Goal: Book appointment/travel/reservation

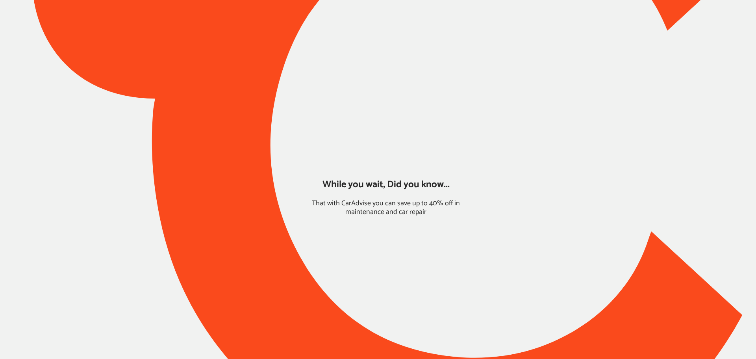
type input "*******"
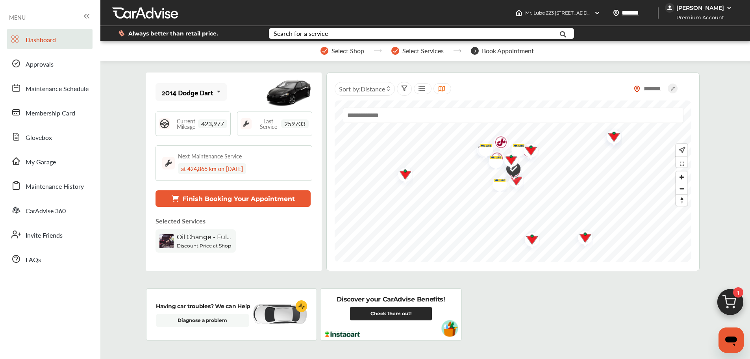
click at [740, 291] on span "1" at bounding box center [738, 292] width 10 height 10
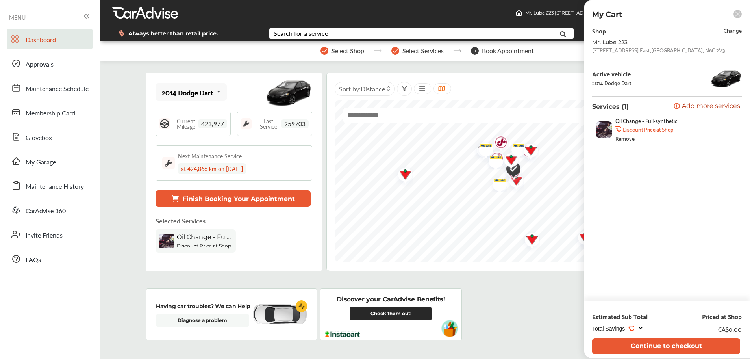
click at [658, 348] on button "Continue to checkout" at bounding box center [666, 346] width 148 height 16
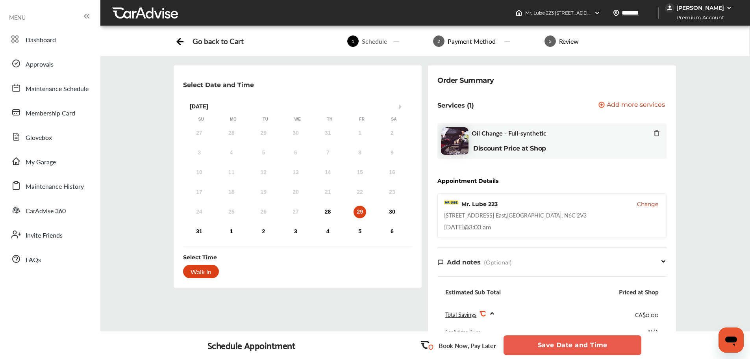
click at [644, 204] on span "Change" at bounding box center [647, 204] width 21 height 8
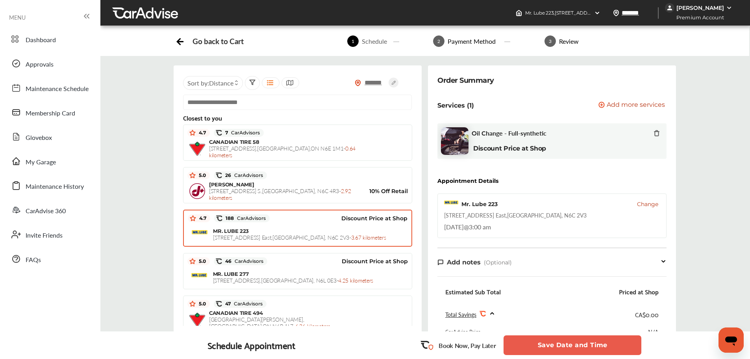
click at [381, 145] on div "CANADIAN TIRE [STREET_ADDRESS] - 0.64 kilometers" at bounding box center [297, 149] width 221 height 20
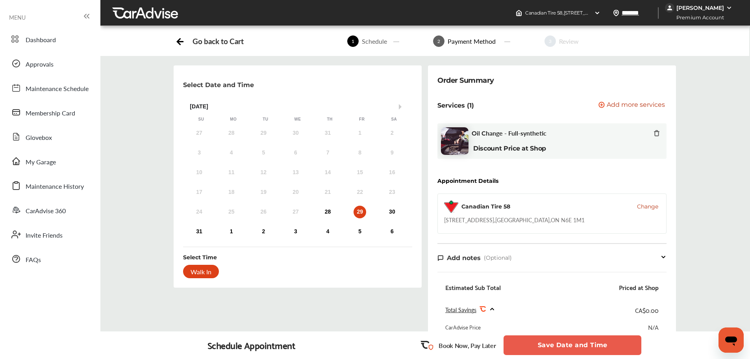
click at [515, 349] on button "Save Date and Time" at bounding box center [573, 345] width 138 height 20
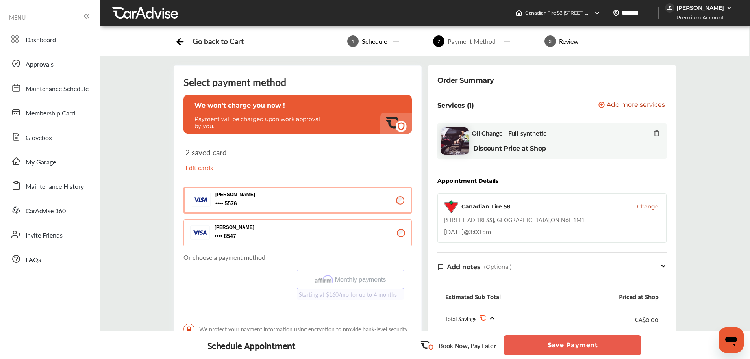
click at [658, 206] on span "Change" at bounding box center [647, 206] width 21 height 8
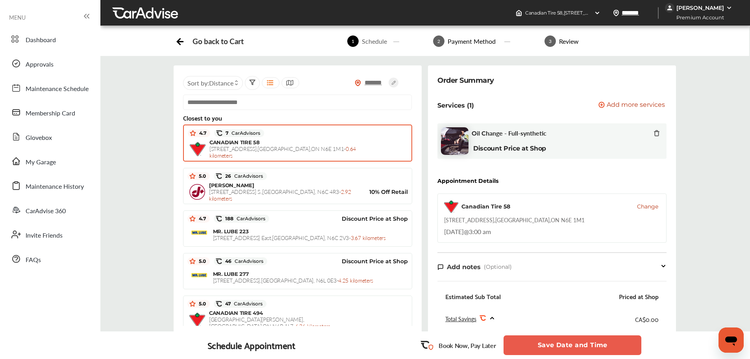
click at [317, 103] on input "text" at bounding box center [297, 102] width 229 height 15
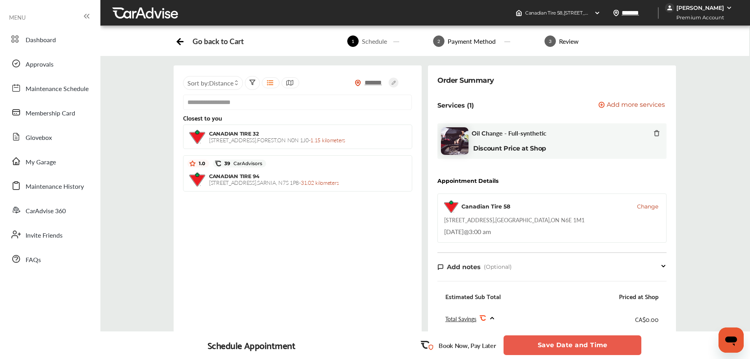
type input "**********"
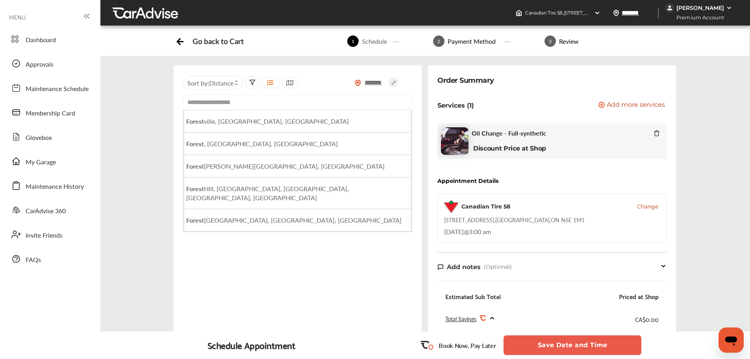
click at [334, 135] on li "[GEOGRAPHIC_DATA] , [GEOGRAPHIC_DATA], [GEOGRAPHIC_DATA]" at bounding box center [298, 143] width 228 height 22
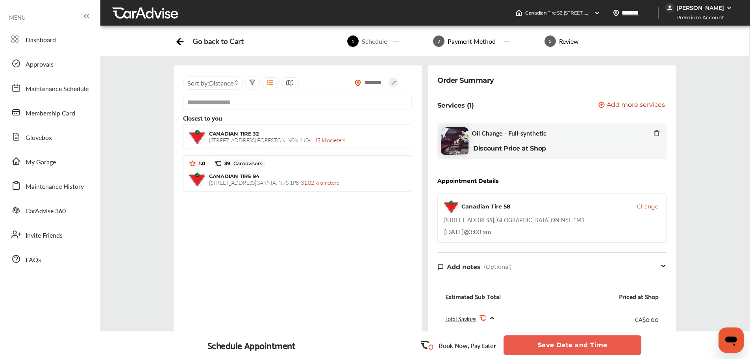
click at [230, 141] on span "[STREET_ADDRESS] - 1.15 kilometers" at bounding box center [277, 140] width 136 height 8
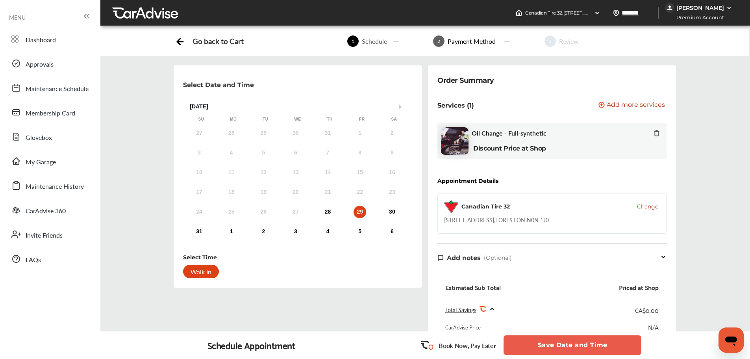
click at [556, 346] on button "Save Date and Time" at bounding box center [573, 345] width 138 height 20
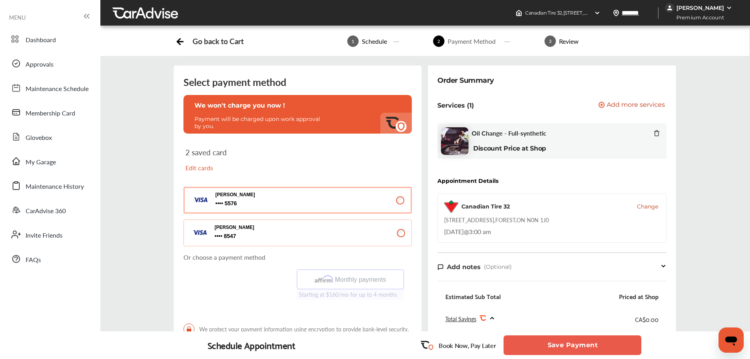
click at [556, 353] on button "Save Payment" at bounding box center [573, 345] width 138 height 20
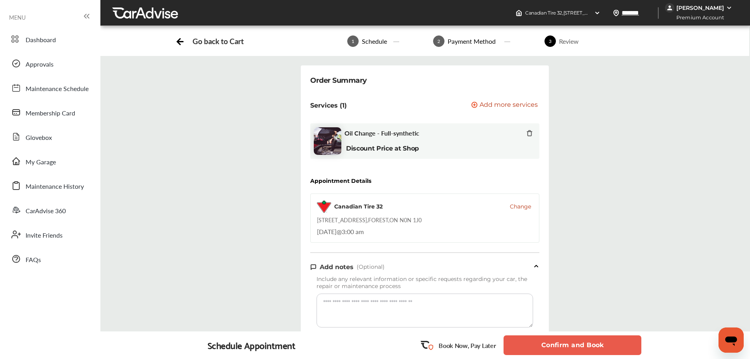
click at [560, 351] on button "Confirm and Book" at bounding box center [573, 345] width 138 height 20
